Goal: Task Accomplishment & Management: Manage account settings

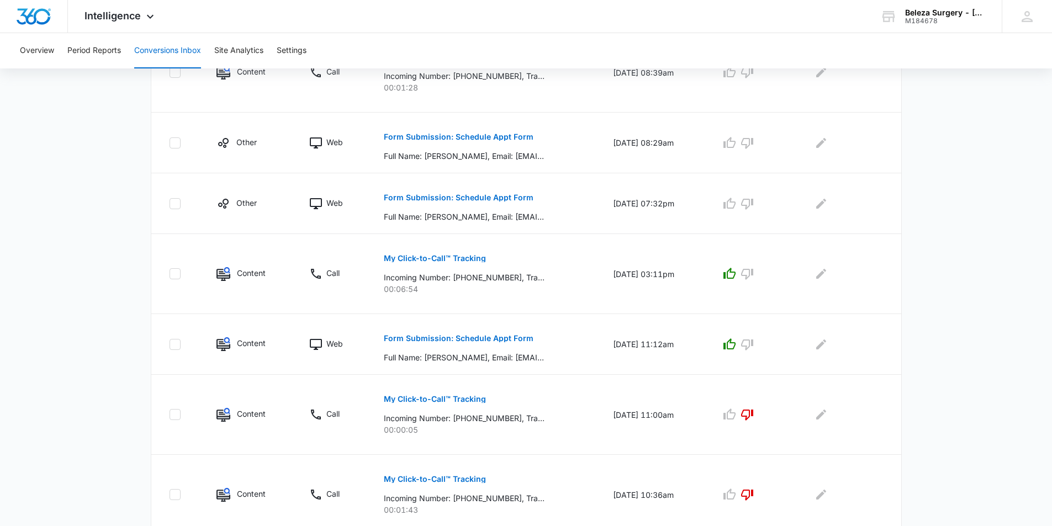
scroll to position [552, 0]
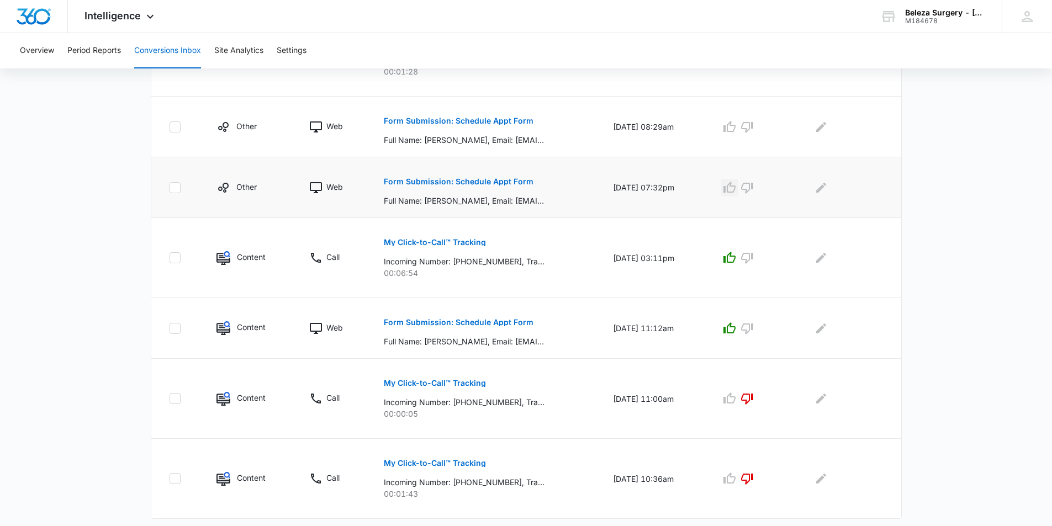
click at [732, 187] on icon "button" at bounding box center [730, 187] width 12 height 11
click at [732, 126] on icon "button" at bounding box center [730, 126] width 12 height 11
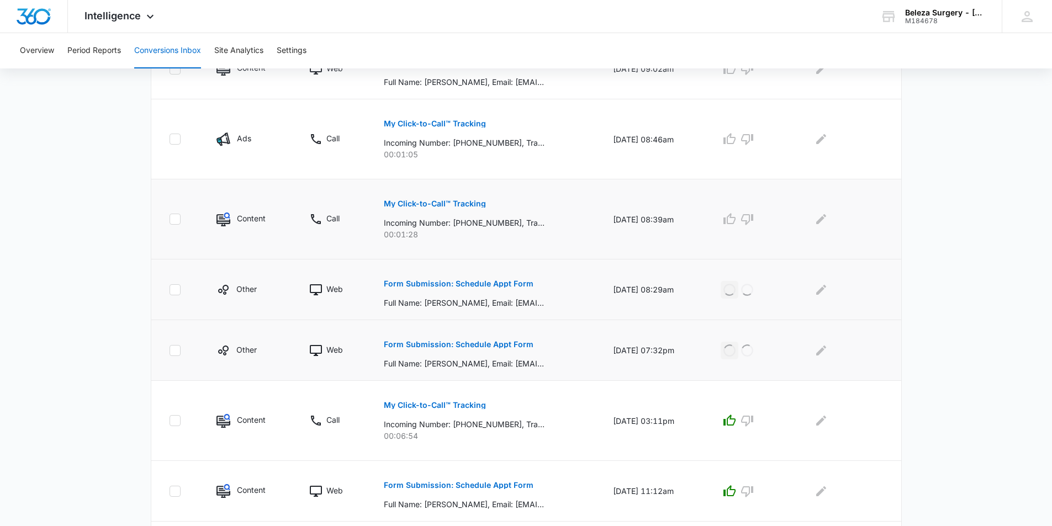
scroll to position [387, 0]
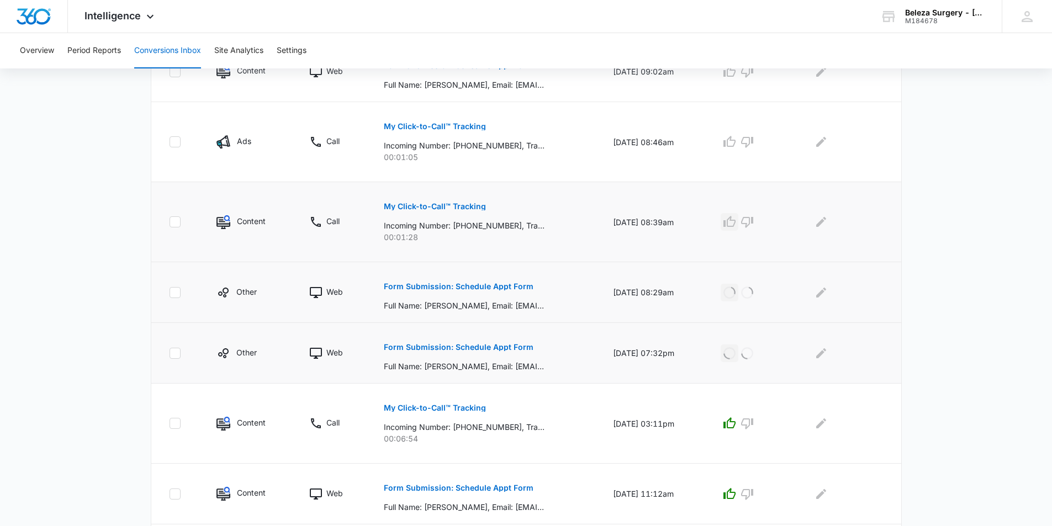
click at [732, 220] on icon "button" at bounding box center [729, 221] width 13 height 13
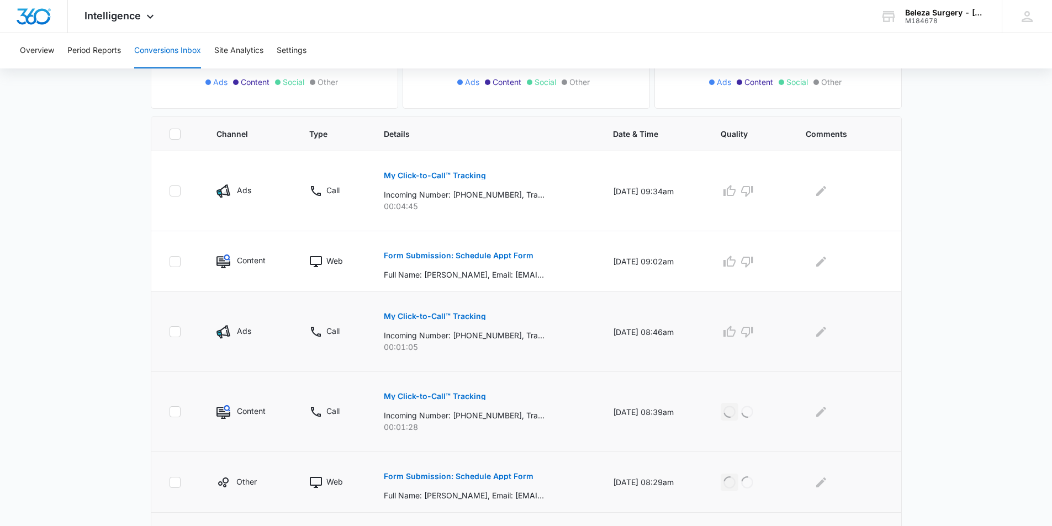
scroll to position [166, 0]
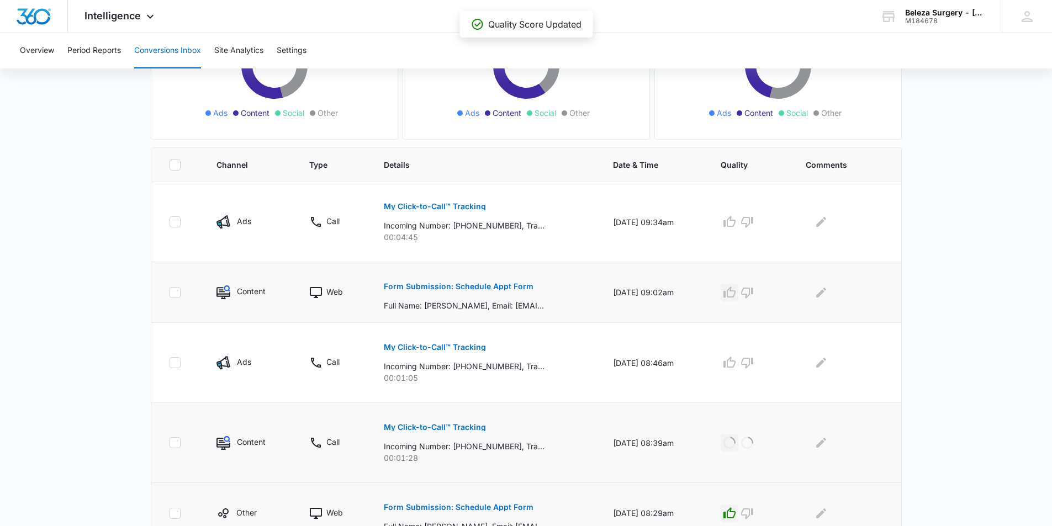
click at [734, 286] on icon "button" at bounding box center [729, 292] width 13 height 13
